Goal: Information Seeking & Learning: Check status

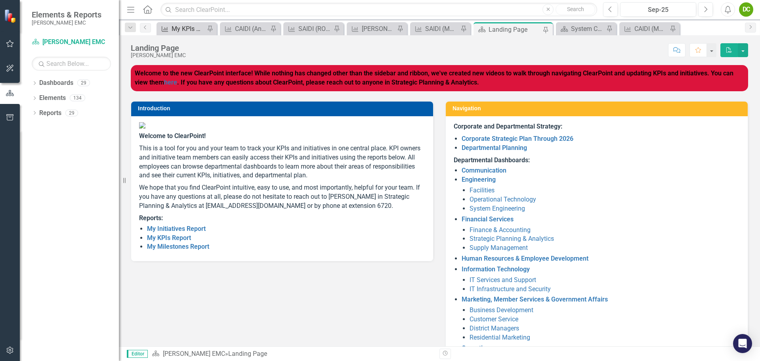
click at [183, 32] on div "My KPIs Report" at bounding box center [188, 29] width 33 height 10
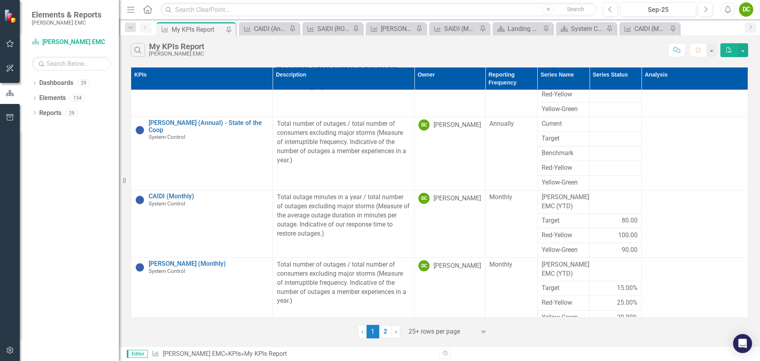
scroll to position [385, 0]
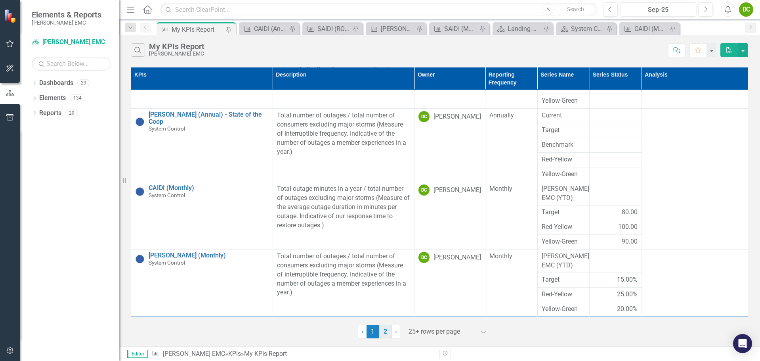
click at [384, 330] on link "2" at bounding box center [385, 330] width 13 height 13
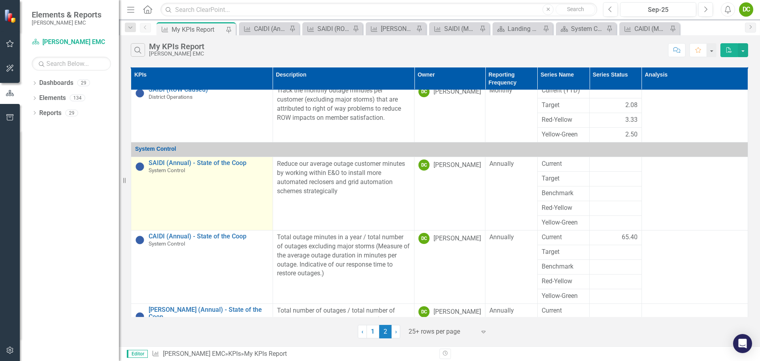
scroll to position [0, 0]
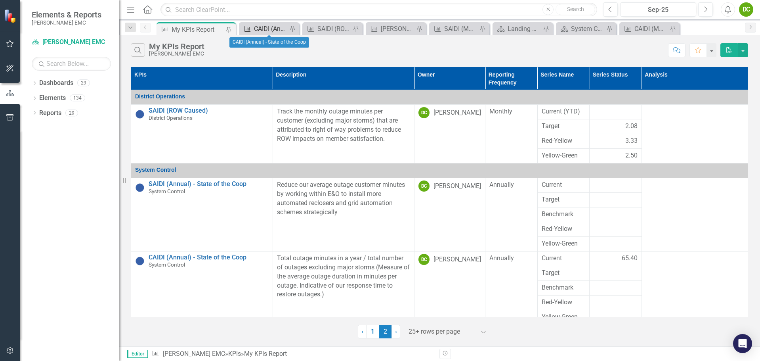
click at [257, 33] on div "CAIDI (Annual) - State of the Coop" at bounding box center [270, 29] width 33 height 10
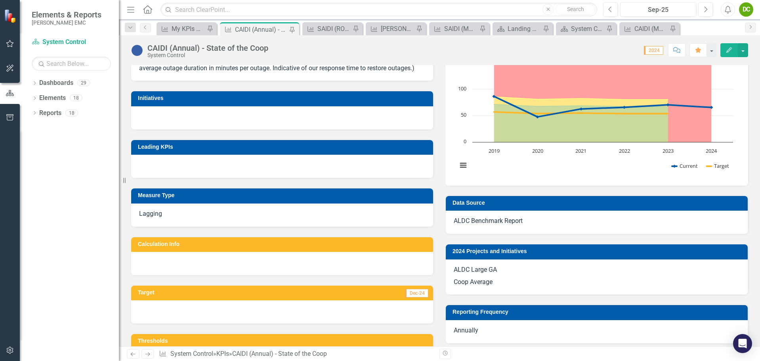
scroll to position [294, 0]
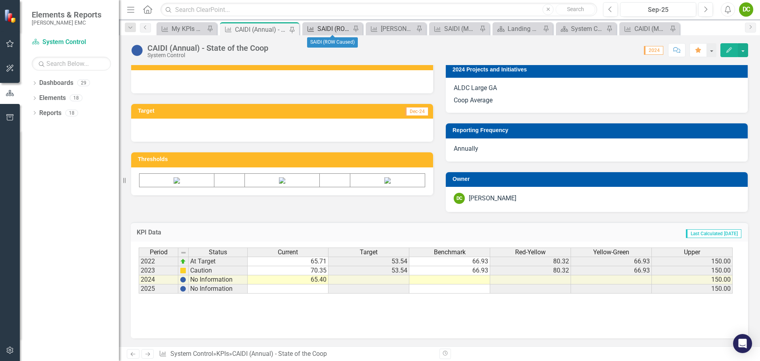
click at [313, 29] on icon at bounding box center [310, 29] width 6 height 6
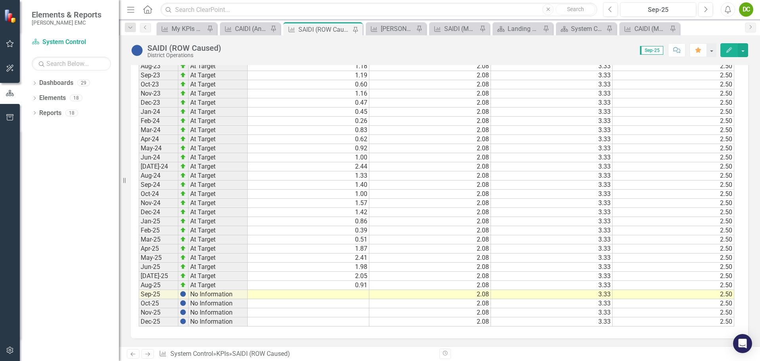
scroll to position [722, 0]
click at [389, 23] on div "KPI SAIFI (Monthly) Pin" at bounding box center [396, 28] width 60 height 13
click at [385, 27] on div "[PERSON_NAME] (Monthly)" at bounding box center [397, 29] width 33 height 10
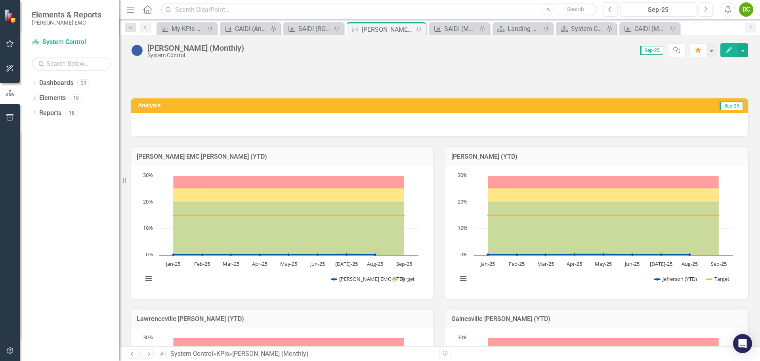
scroll to position [40, 0]
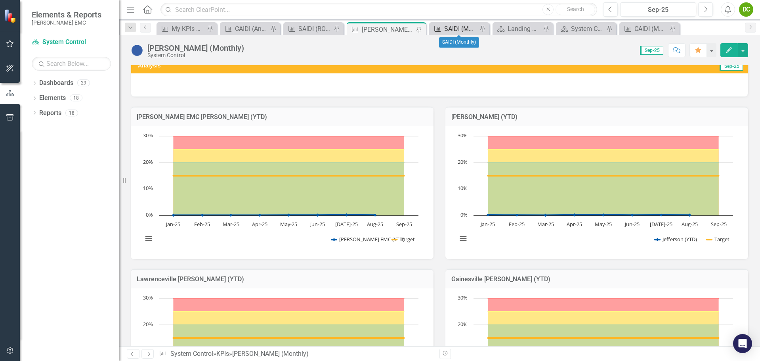
click at [465, 30] on div "SAIDI (Monthly)" at bounding box center [460, 29] width 33 height 10
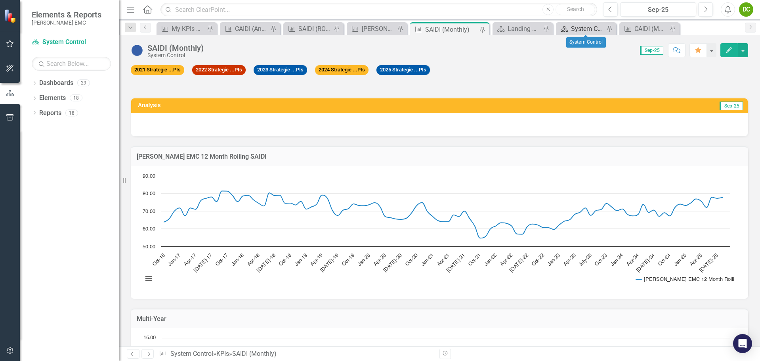
click at [587, 27] on div "System Control" at bounding box center [587, 29] width 33 height 10
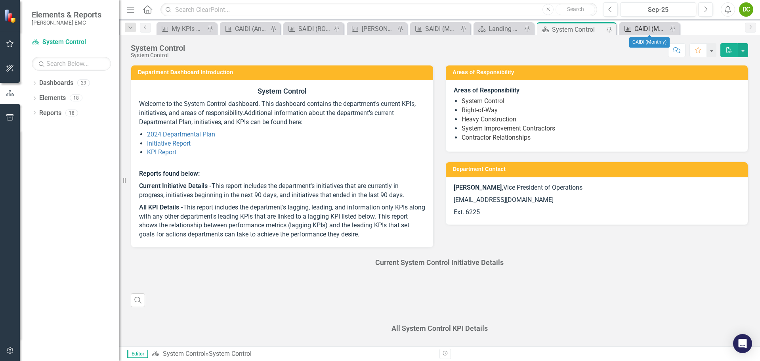
click at [644, 29] on div "CAIDI (Monthly)" at bounding box center [650, 29] width 33 height 10
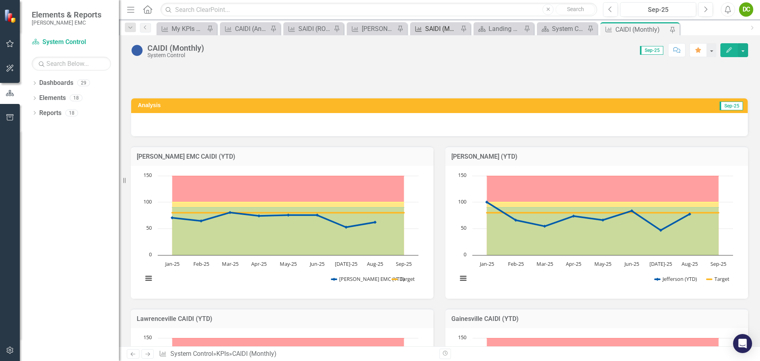
click at [439, 31] on div "SAIDI (Monthly)" at bounding box center [441, 29] width 33 height 10
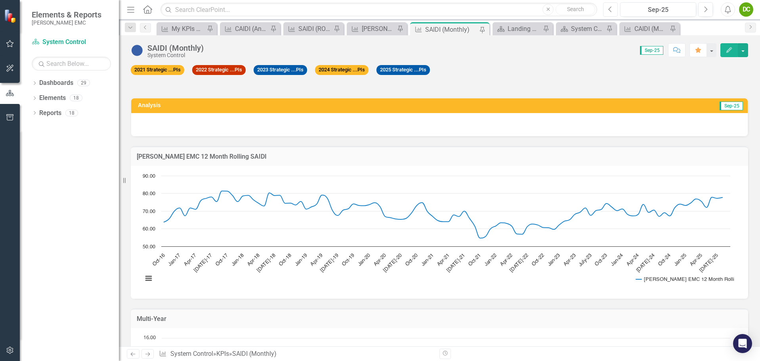
click at [612, 10] on icon "Previous" at bounding box center [610, 9] width 4 height 7
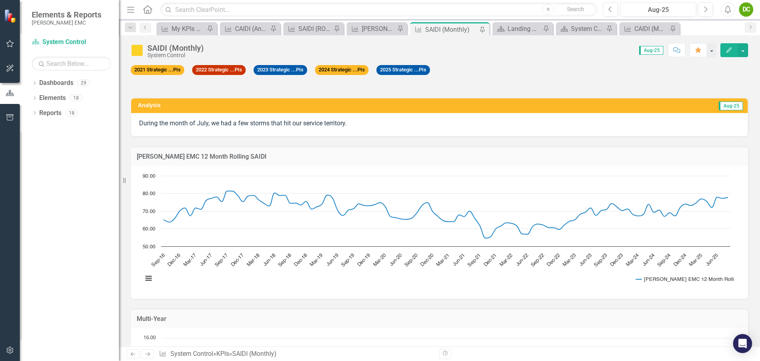
scroll to position [2894, 0]
